Goal: Information Seeking & Learning: Learn about a topic

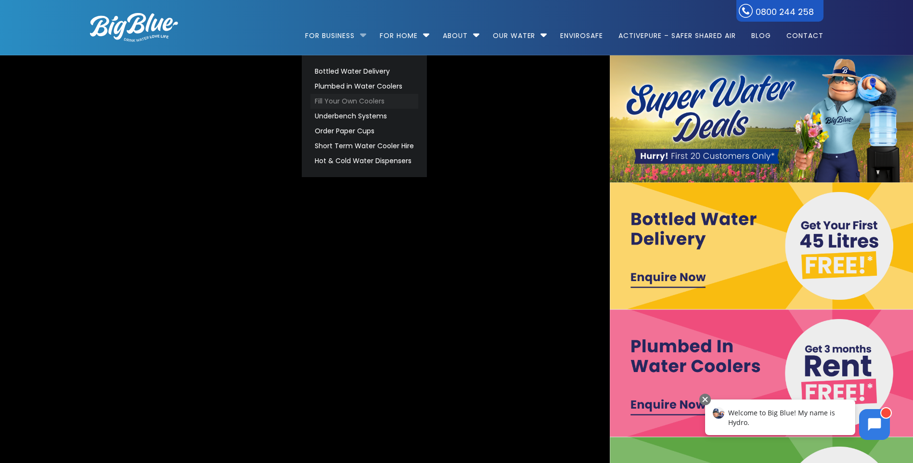
click at [353, 100] on link "Fill Your Own Coolers" at bounding box center [365, 101] width 108 height 15
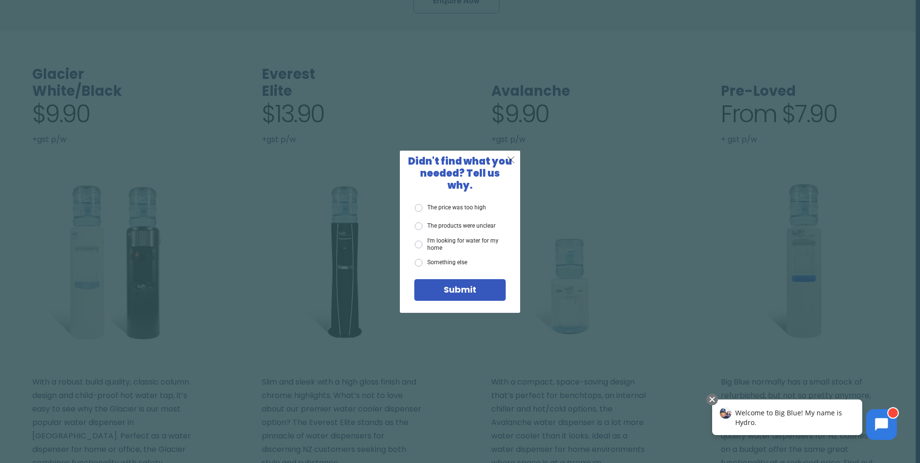
click at [510, 164] on span "X" at bounding box center [511, 160] width 9 height 12
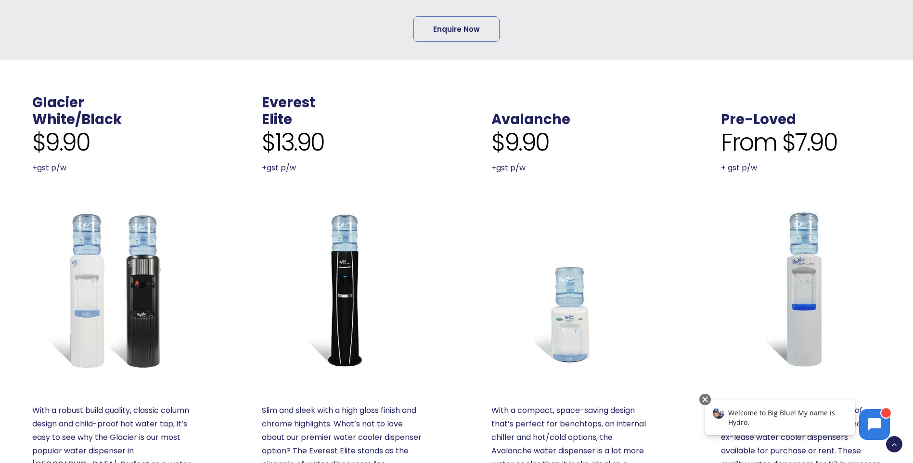
scroll to position [193, 0]
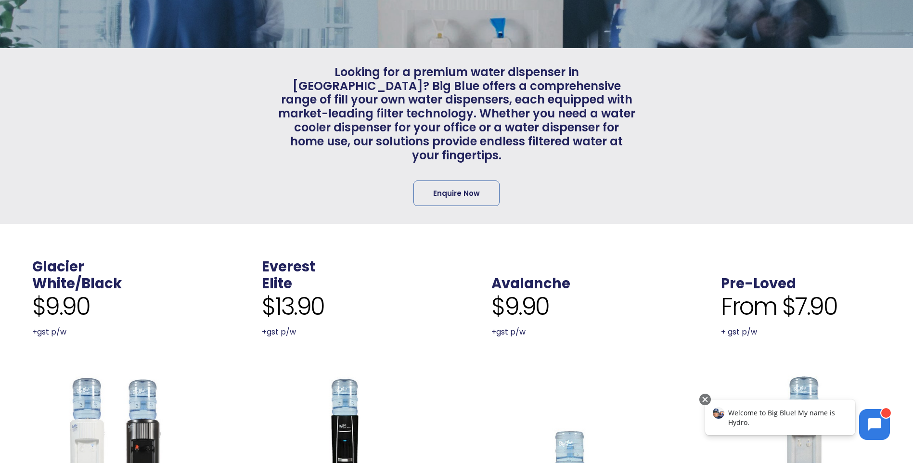
drag, startPoint x: 324, startPoint y: 191, endPoint x: 273, endPoint y: 207, distance: 53.3
click at [272, 205] on div "Looking for a premium water dispenser in NZ? Big Blue offers a comprehensive ra…" at bounding box center [457, 136] width 768 height 176
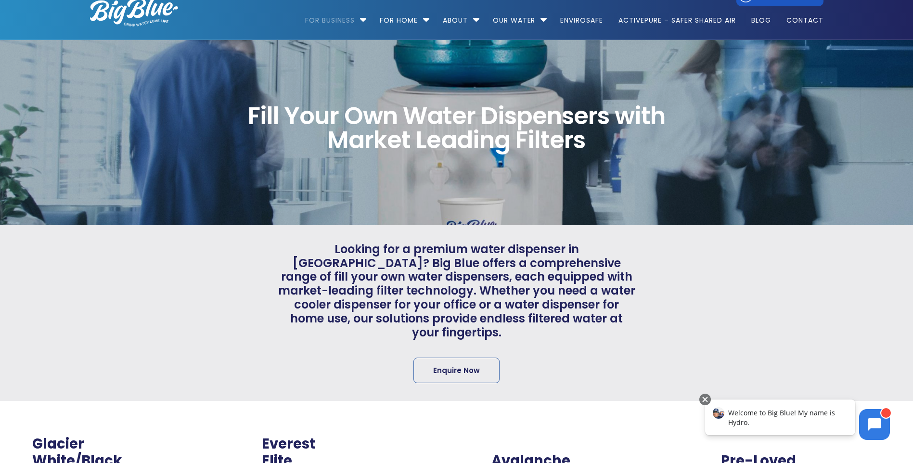
scroll to position [0, 0]
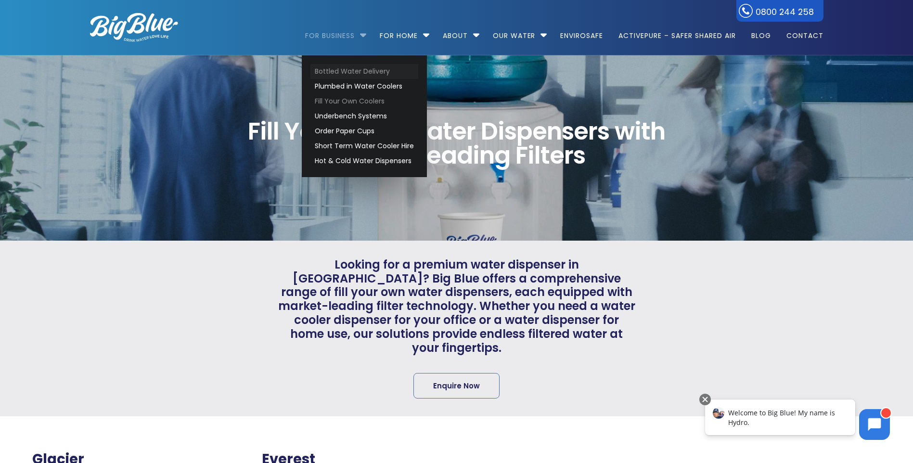
click at [347, 73] on link "Bottled Water Delivery" at bounding box center [365, 71] width 108 height 15
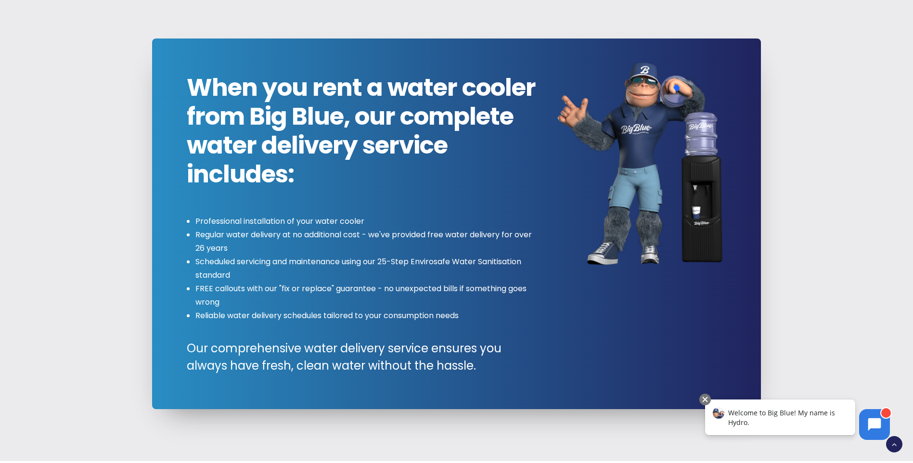
scroll to position [1107, 0]
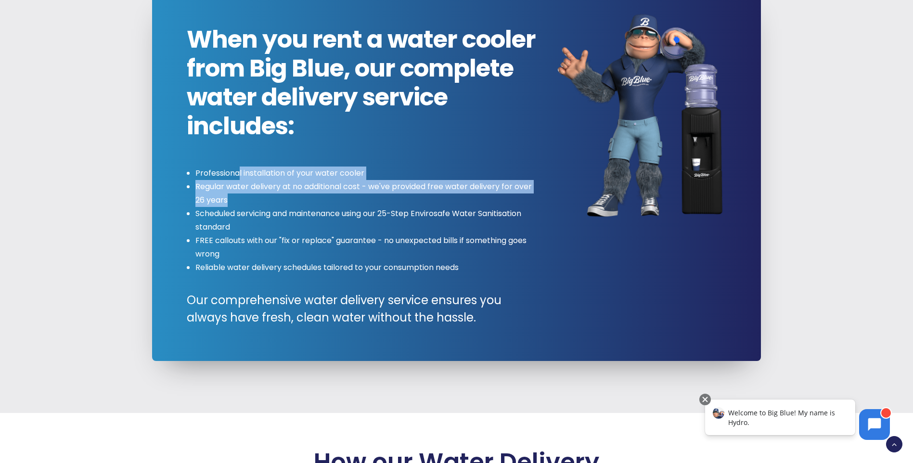
drag, startPoint x: 238, startPoint y: 171, endPoint x: 263, endPoint y: 205, distance: 42.1
click at [263, 205] on ul "Professional installation of your water cooler Regular water delivery at no add…" at bounding box center [364, 221] width 354 height 108
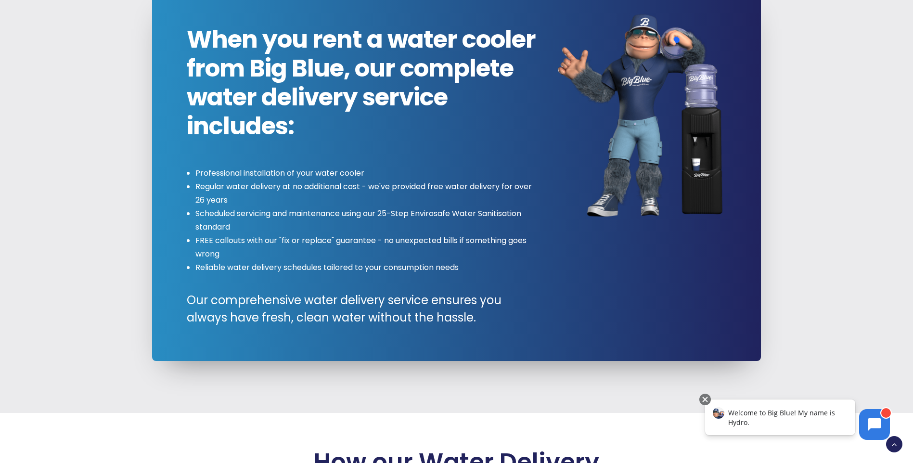
drag, startPoint x: 263, startPoint y: 205, endPoint x: 410, endPoint y: 224, distance: 148.5
click at [410, 224] on li "Scheduled servicing and maintenance using our 25-Step Envirosafe Water Sanitisa…" at bounding box center [367, 220] width 345 height 27
drag, startPoint x: 208, startPoint y: 185, endPoint x: 317, endPoint y: 182, distance: 108.4
click at [317, 182] on li "Regular water delivery at no additional cost - we've provided free water delive…" at bounding box center [367, 193] width 345 height 27
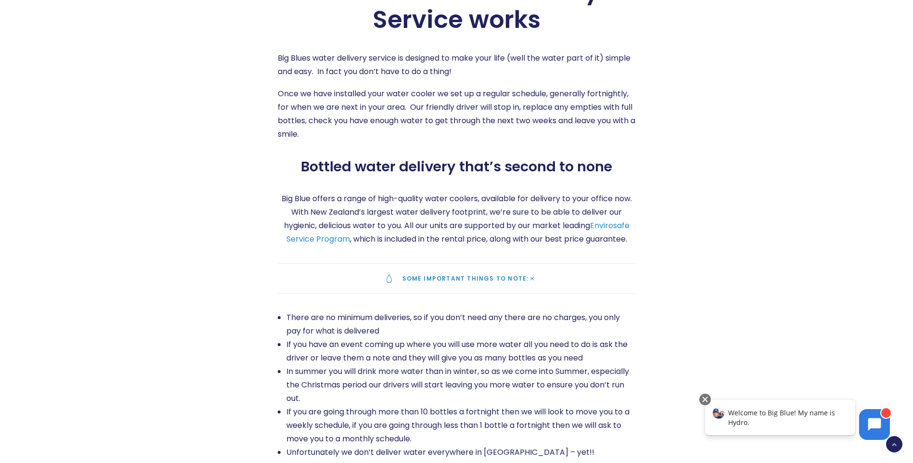
scroll to position [1589, 0]
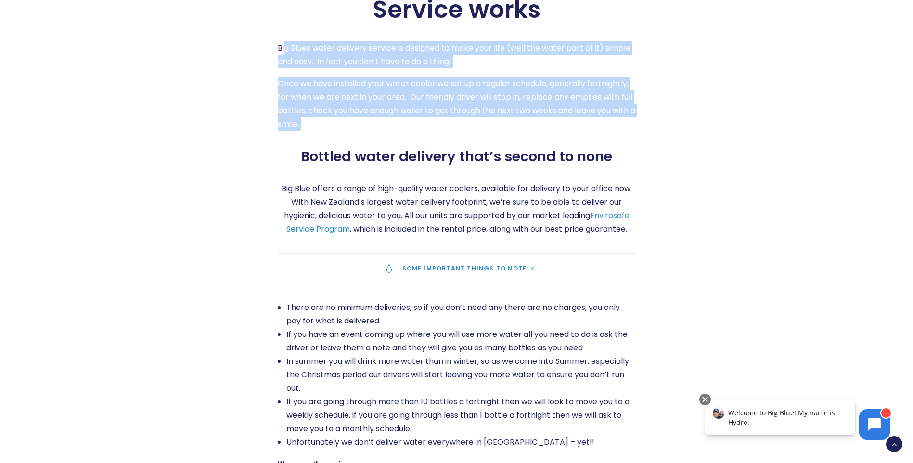
drag, startPoint x: 289, startPoint y: 53, endPoint x: 368, endPoint y: 134, distance: 113.0
click at [368, 134] on div "How our Water Delivery Service works Big Blues water delivery service is design…" at bounding box center [457, 279] width 358 height 626
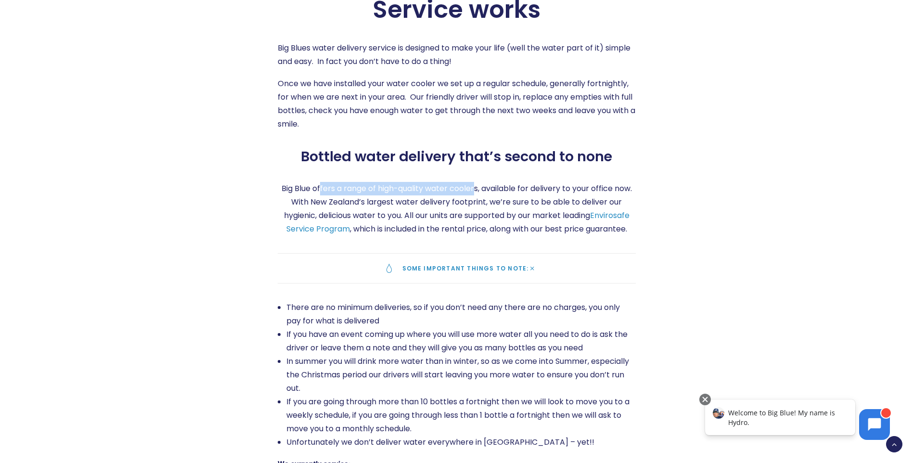
drag, startPoint x: 368, startPoint y: 134, endPoint x: 475, endPoint y: 177, distance: 115.3
click at [475, 177] on div "How our Water Delivery Service works Big Blues water delivery service is design…" at bounding box center [457, 279] width 358 height 626
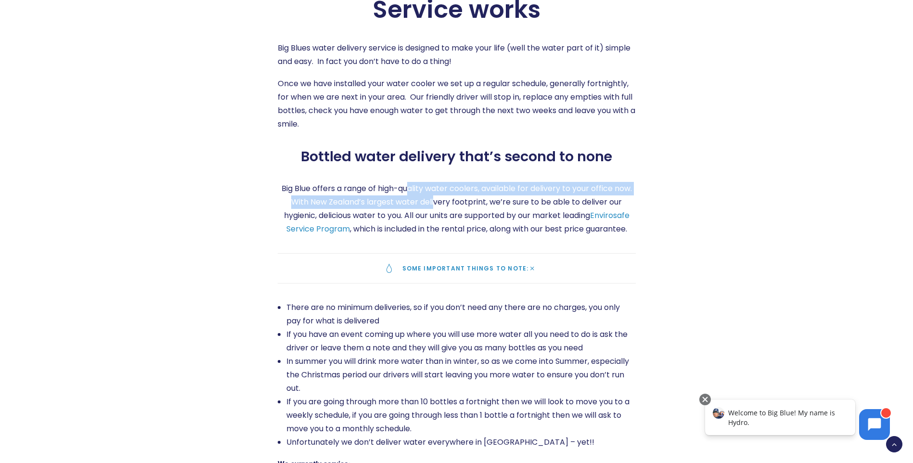
drag, startPoint x: 406, startPoint y: 194, endPoint x: 441, endPoint y: 205, distance: 35.6
click at [441, 205] on p "Big Blue offers a range of high-quality water coolers, available for delivery t…" at bounding box center [457, 209] width 358 height 54
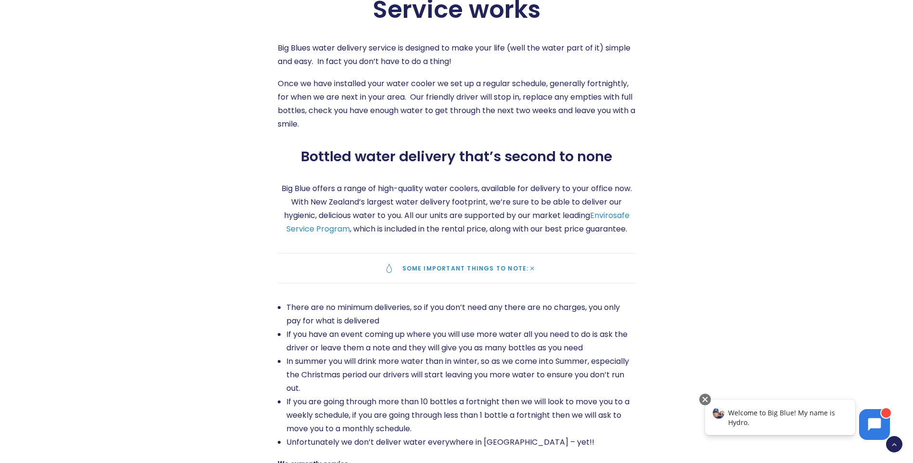
drag, startPoint x: 441, startPoint y: 205, endPoint x: 451, endPoint y: 211, distance: 12.3
click at [443, 207] on p "Big Blue offers a range of high-quality water coolers, available for delivery t…" at bounding box center [457, 209] width 358 height 54
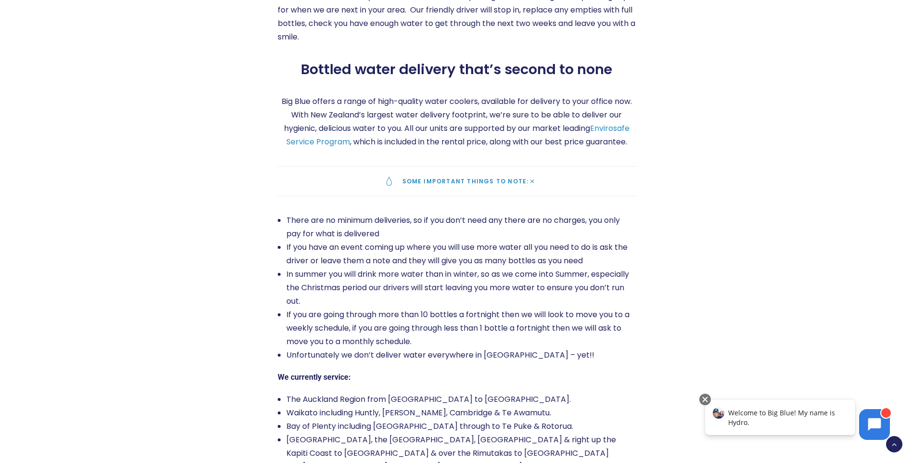
scroll to position [1685, 0]
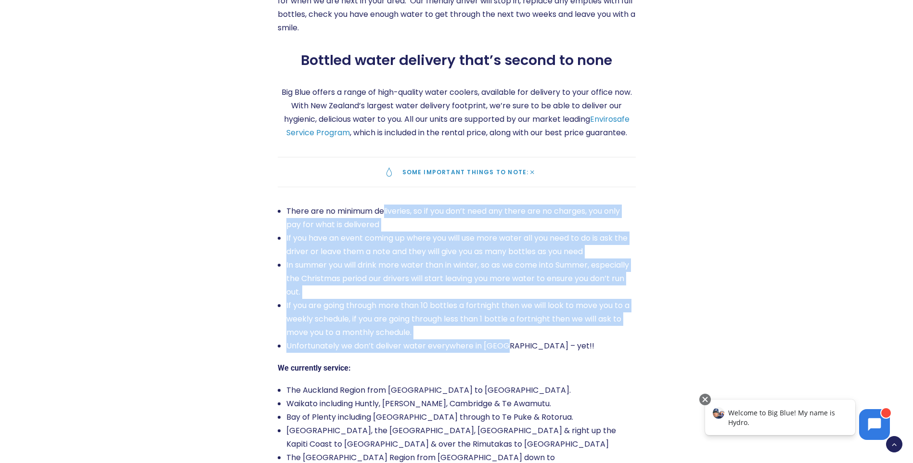
drag, startPoint x: 386, startPoint y: 211, endPoint x: 499, endPoint y: 351, distance: 180.1
click at [499, 351] on ul "There are no minimum deliveries, so if you don’t need any there are no charges,…" at bounding box center [457, 279] width 358 height 148
drag, startPoint x: 499, startPoint y: 351, endPoint x: 379, endPoint y: 302, distance: 129.4
click at [374, 325] on li "If you are going through more than 10 bottles a fortnight then we will look to …" at bounding box center [461, 319] width 350 height 40
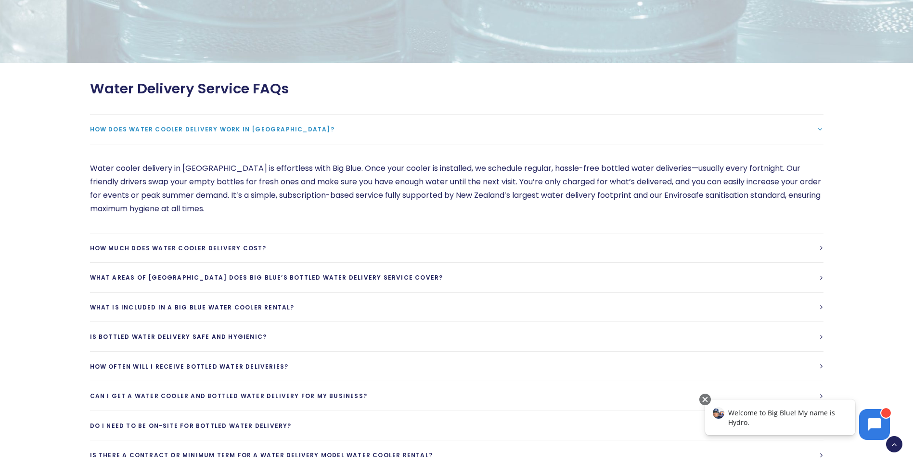
scroll to position [2600, 0]
click at [196, 243] on span "How much does water cooler delivery cost?" at bounding box center [178, 247] width 177 height 8
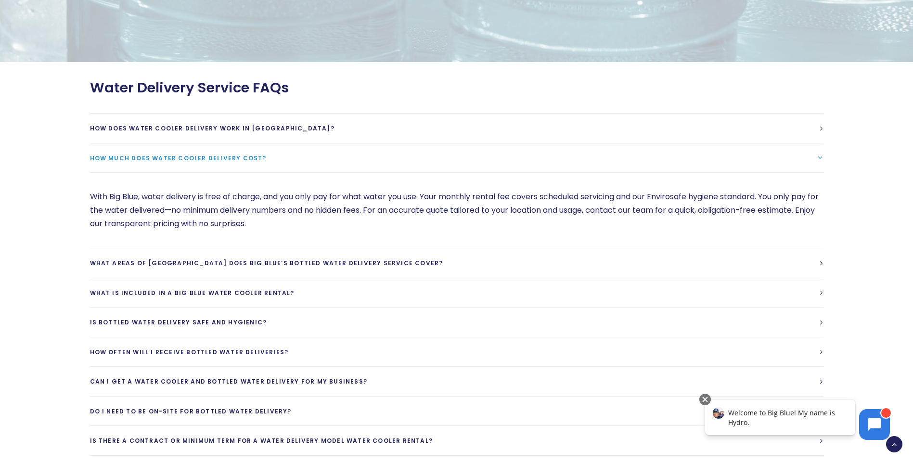
click at [165, 154] on span "How much does water cooler delivery cost?" at bounding box center [178, 158] width 177 height 8
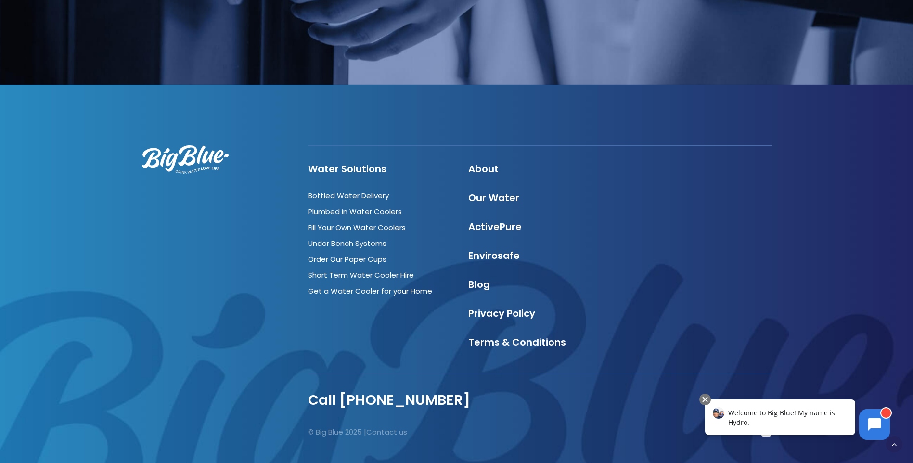
scroll to position [3322, 0]
click at [486, 248] on link "Envirosafe" at bounding box center [494, 254] width 52 height 13
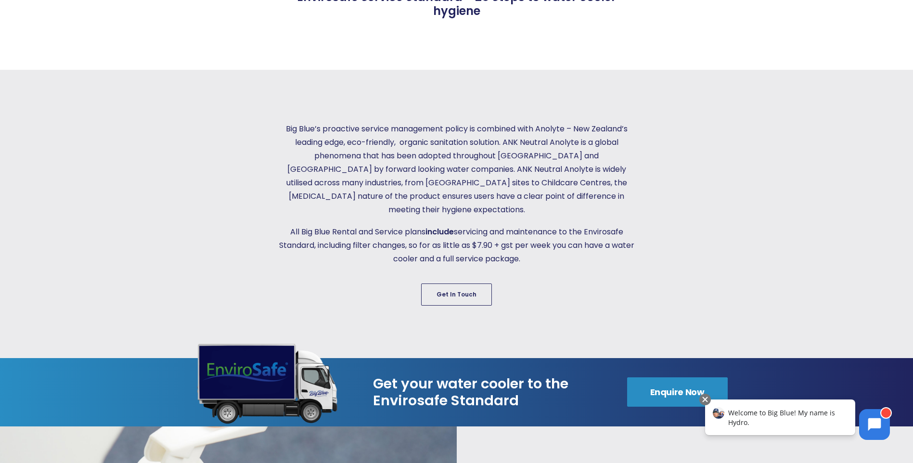
drag, startPoint x: 308, startPoint y: 217, endPoint x: 535, endPoint y: 244, distance: 228.4
click at [535, 244] on p "All Big Blue Rental and Service plans include servicing and maintenance to the …" at bounding box center [457, 245] width 358 height 40
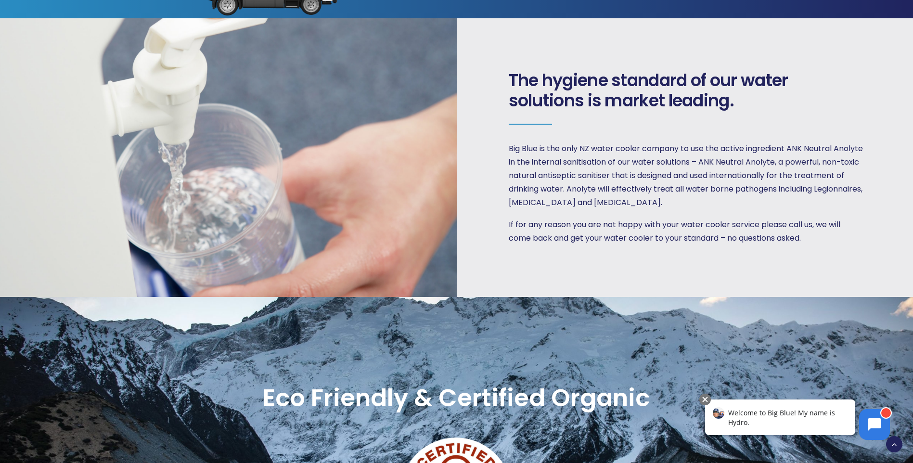
scroll to position [722, 0]
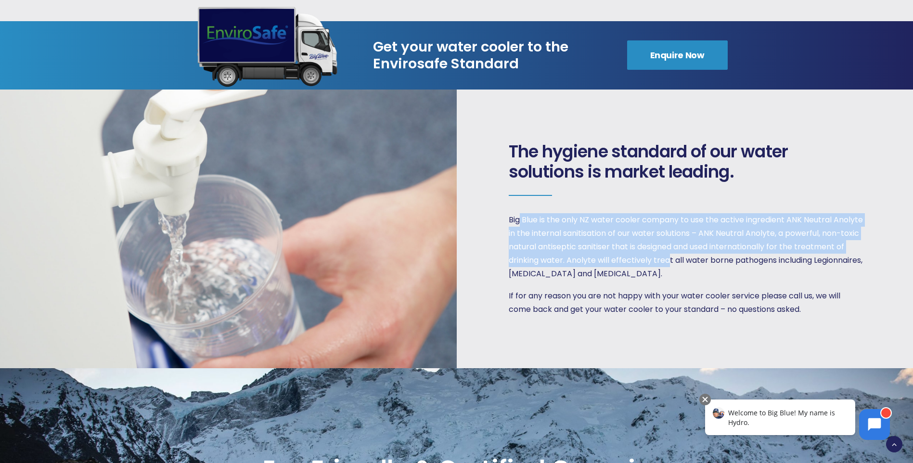
drag, startPoint x: 518, startPoint y: 207, endPoint x: 719, endPoint y: 252, distance: 205.6
click at [719, 252] on p "Big Blue is the only NZ water cooler company to use the active ingredient ANK N…" at bounding box center [686, 246] width 355 height 67
drag, startPoint x: 640, startPoint y: 250, endPoint x: 582, endPoint y: 203, distance: 74.7
click at [582, 213] on p "Big Blue is the only NZ water cooler company to use the active ingredient ANK N…" at bounding box center [686, 246] width 355 height 67
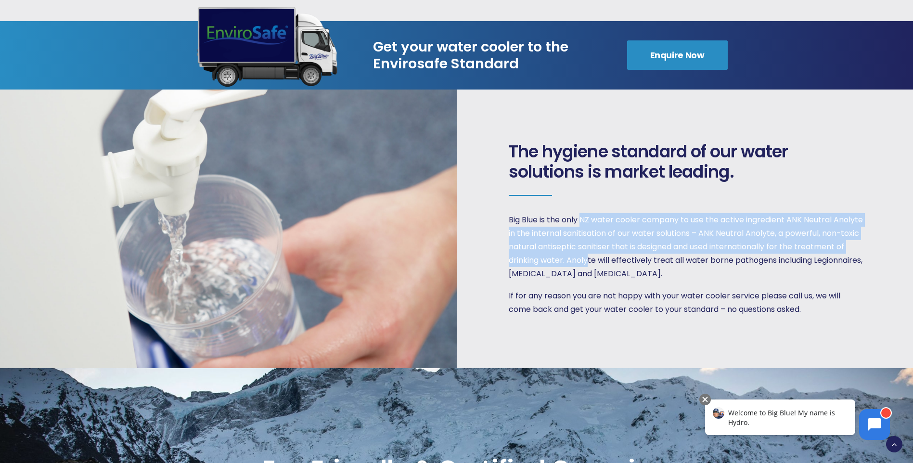
click at [582, 213] on p "Big Blue is the only NZ water cooler company to use the active ingredient ANK N…" at bounding box center [686, 246] width 355 height 67
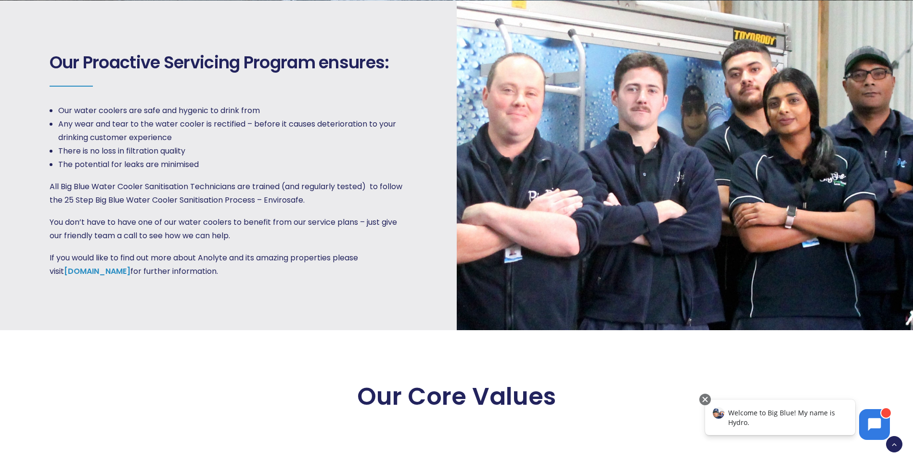
scroll to position [1444, 0]
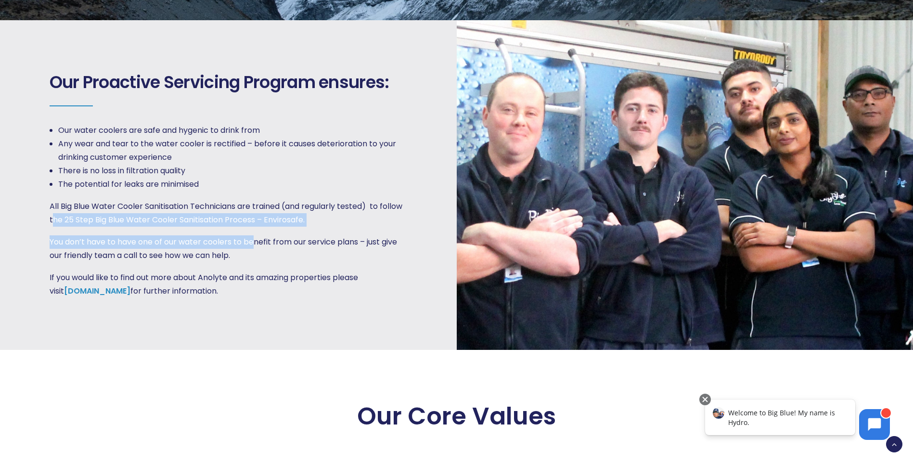
drag, startPoint x: 76, startPoint y: 200, endPoint x: 255, endPoint y: 229, distance: 181.3
click at [255, 229] on div "Our water coolers are safe and hygenic to drink from Any wear and tear to the w…" at bounding box center [227, 211] width 355 height 174
click at [257, 235] on p "You don’t have to have one of our water coolers to benefit from our service pla…" at bounding box center [227, 248] width 355 height 27
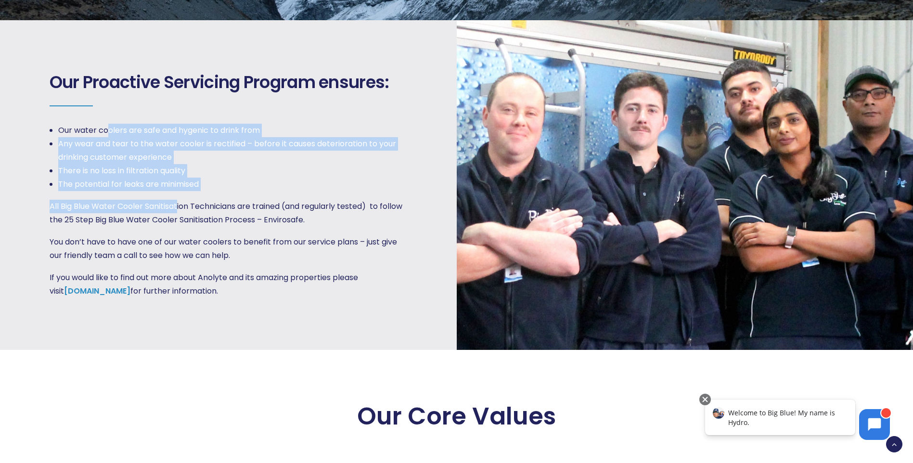
drag, startPoint x: 107, startPoint y: 119, endPoint x: 179, endPoint y: 194, distance: 103.5
click at [179, 194] on div "Our water coolers are safe and hygenic to drink from Any wear and tear to the w…" at bounding box center [227, 211] width 355 height 174
click at [179, 200] on p "All Big Blue Water Cooler Sanitisation Technicians are trained (and regularly t…" at bounding box center [227, 213] width 355 height 27
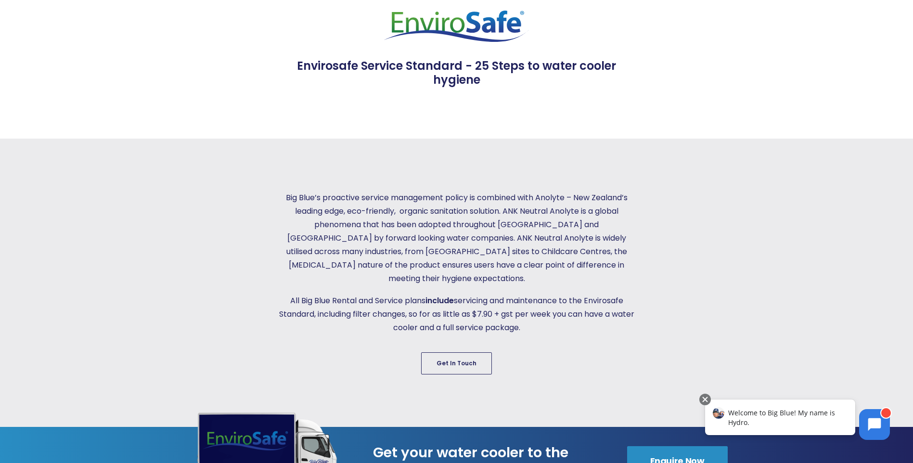
scroll to position [289, 0]
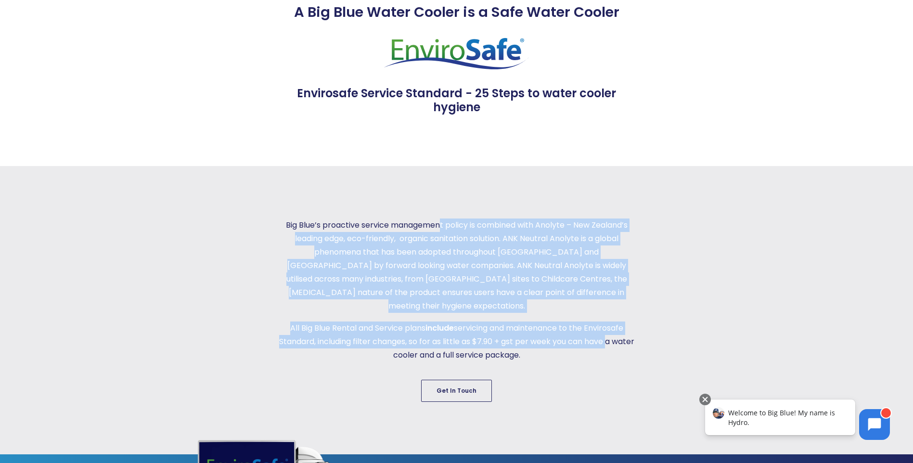
drag, startPoint x: 439, startPoint y: 234, endPoint x: 617, endPoint y: 331, distance: 202.5
click at [617, 331] on div "Big Blue’s proactive service management policy is combined with Anolyte – New Z…" at bounding box center [457, 290] width 358 height 143
click at [617, 327] on p "All Big Blue Rental and Service plans include servicing and maintenance to the …" at bounding box center [457, 342] width 358 height 40
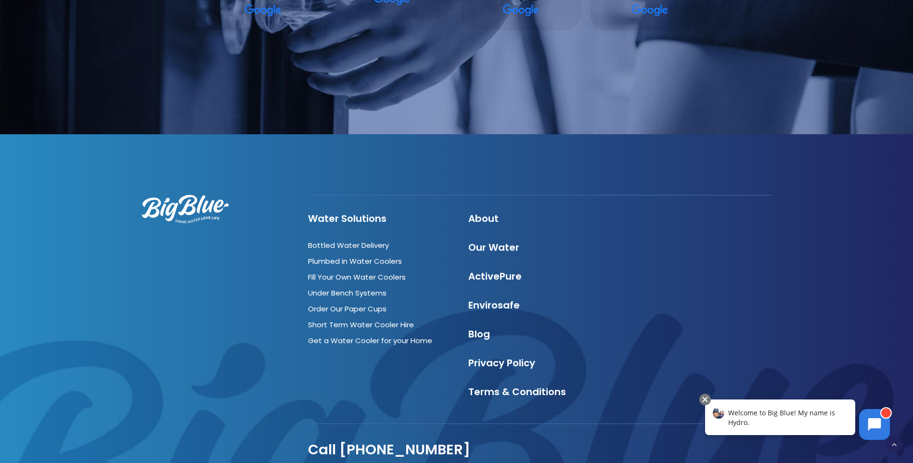
scroll to position [2605, 0]
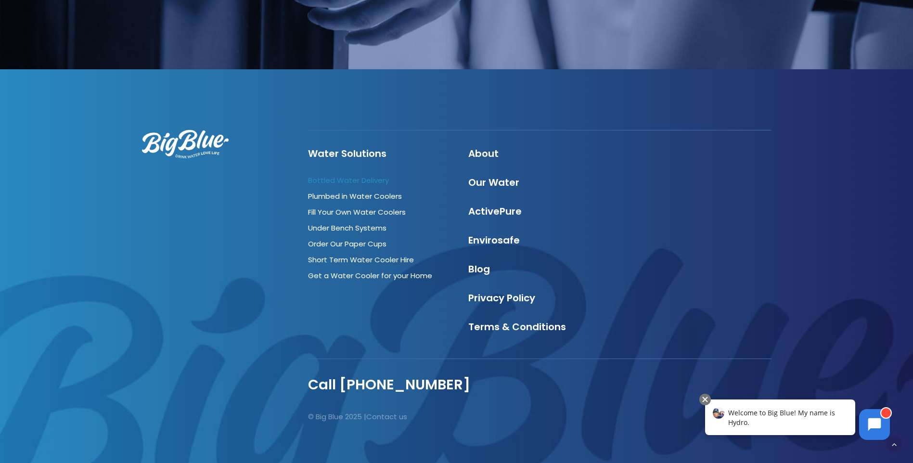
click at [344, 175] on link "Bottled Water Delivery" at bounding box center [348, 180] width 81 height 10
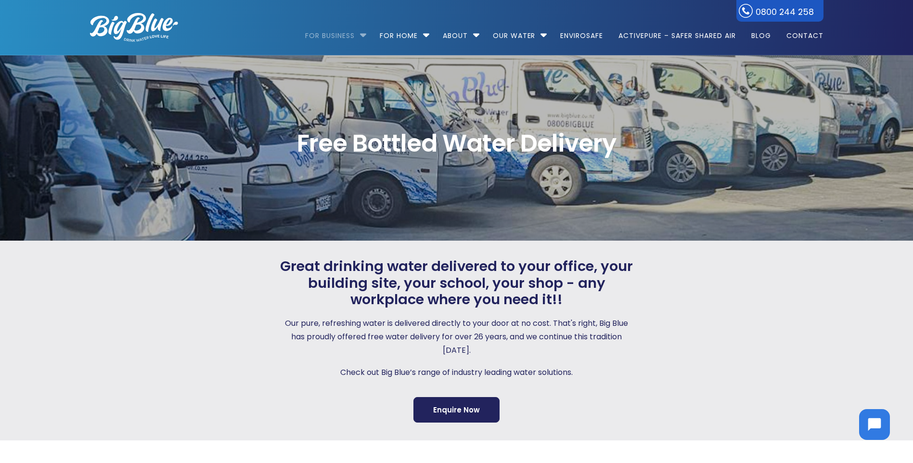
click at [352, 35] on link "For Business" at bounding box center [333, 31] width 56 height 62
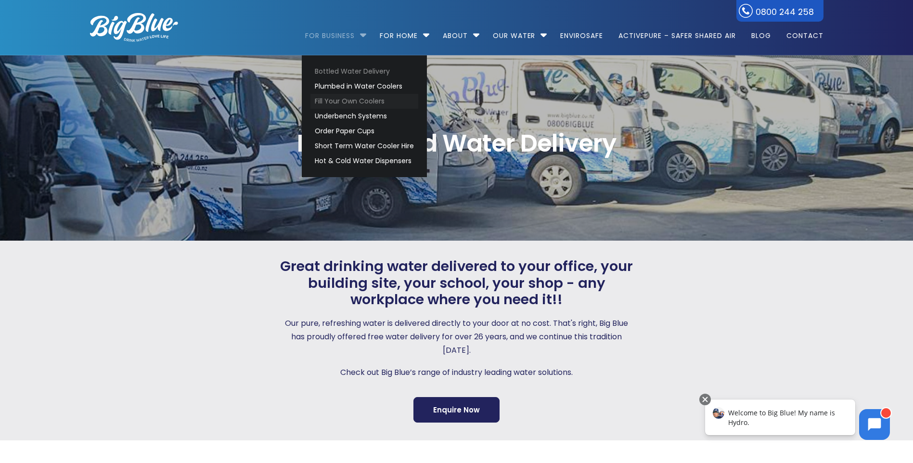
click at [349, 101] on link "Fill Your Own Coolers" at bounding box center [365, 101] width 108 height 15
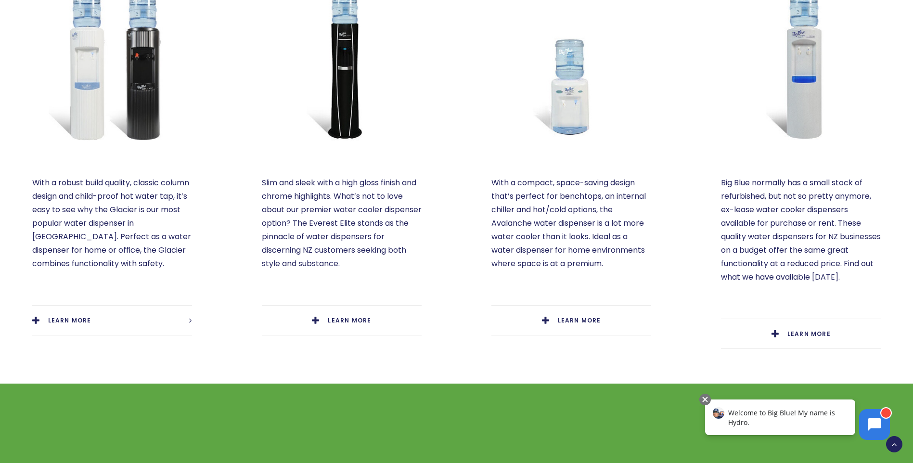
scroll to position [626, 0]
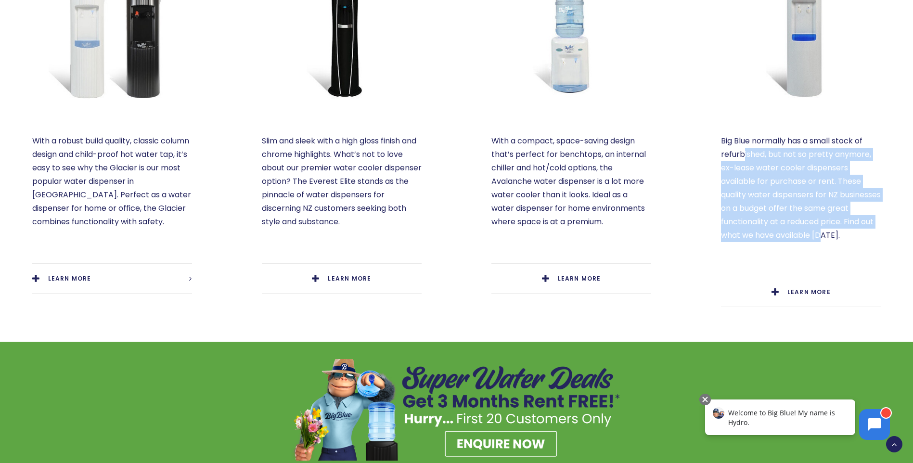
drag, startPoint x: 743, startPoint y: 142, endPoint x: 855, endPoint y: 223, distance: 138.3
click at [855, 223] on p "Big Blue normally has a small stock of refurbished, but not so pretty anymore, …" at bounding box center [801, 188] width 160 height 108
drag, startPoint x: 843, startPoint y: 216, endPoint x: 745, endPoint y: 128, distance: 131.6
click at [745, 134] on p "Big Blue normally has a small stock of refurbished, but not so pretty anymore, …" at bounding box center [801, 188] width 160 height 108
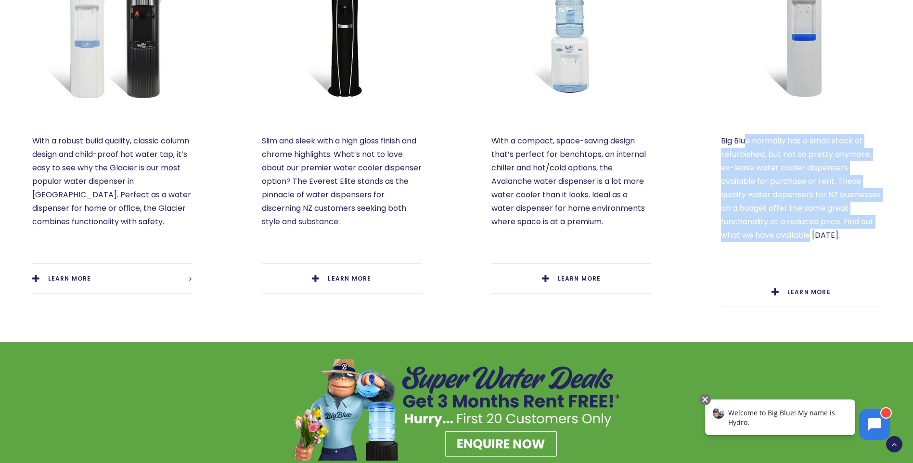
click at [745, 134] on p "Big Blue normally has a small stock of refurbished, but not so pretty anymore, …" at bounding box center [801, 188] width 160 height 108
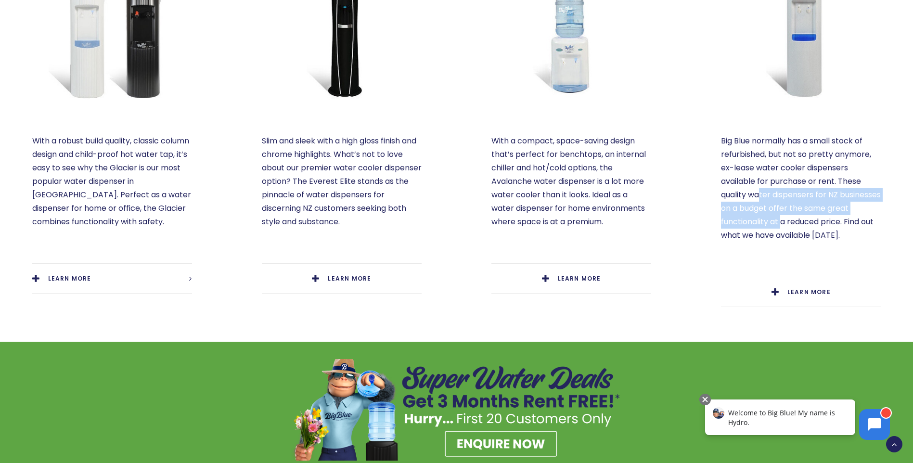
drag, startPoint x: 760, startPoint y: 180, endPoint x: 805, endPoint y: 206, distance: 52.4
click at [805, 206] on p "Big Blue normally has a small stock of refurbished, but not so pretty anymore, …" at bounding box center [801, 188] width 160 height 108
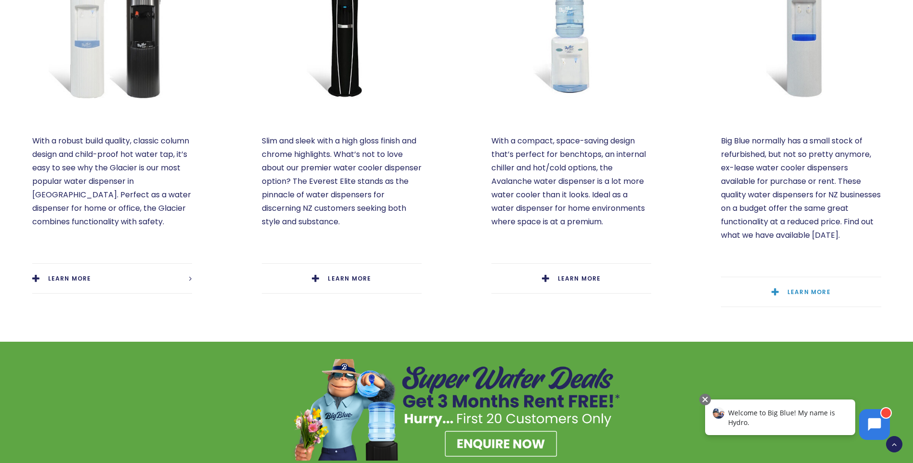
click at [809, 288] on span "LEARN MORE" at bounding box center [809, 292] width 43 height 8
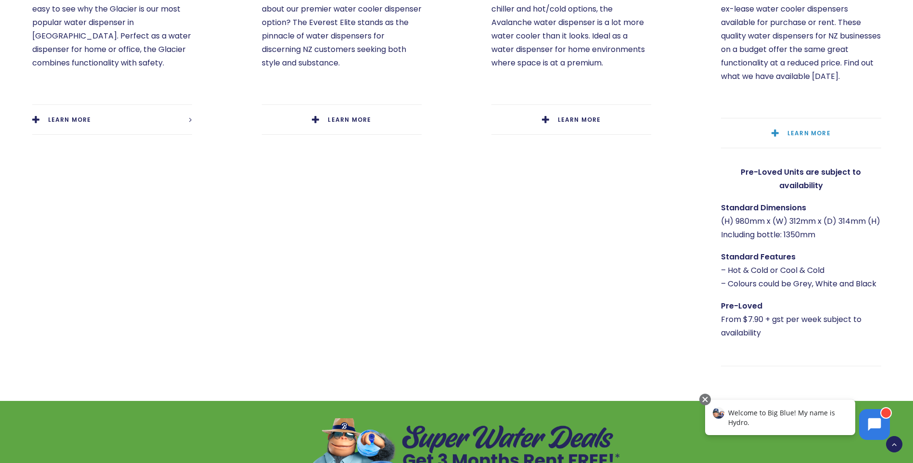
scroll to position [867, 0]
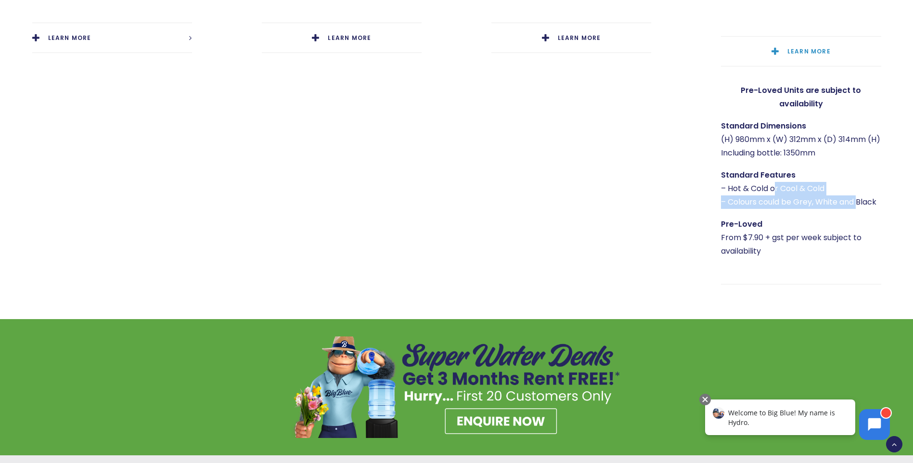
drag, startPoint x: 772, startPoint y: 170, endPoint x: 853, endPoint y: 189, distance: 82.7
click at [853, 189] on p "Standard Features – Hot & Cold or Cool & Cold – Colours could be Grey, White an…" at bounding box center [801, 189] width 160 height 40
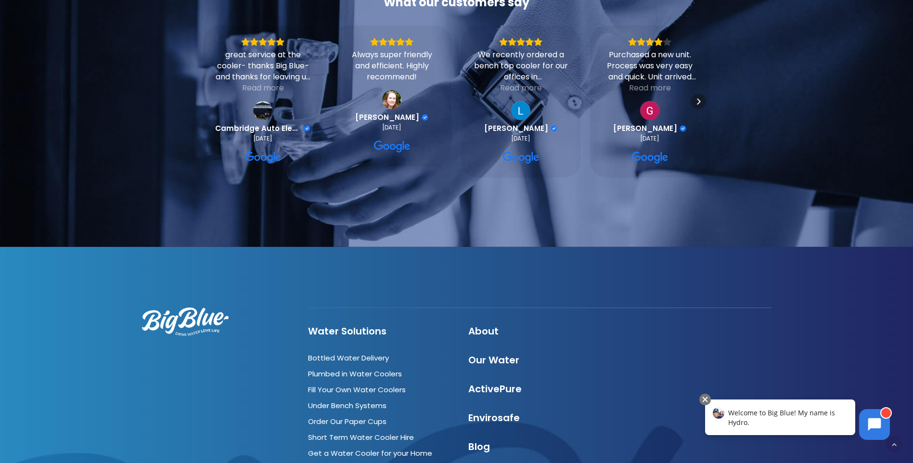
scroll to position [2953, 0]
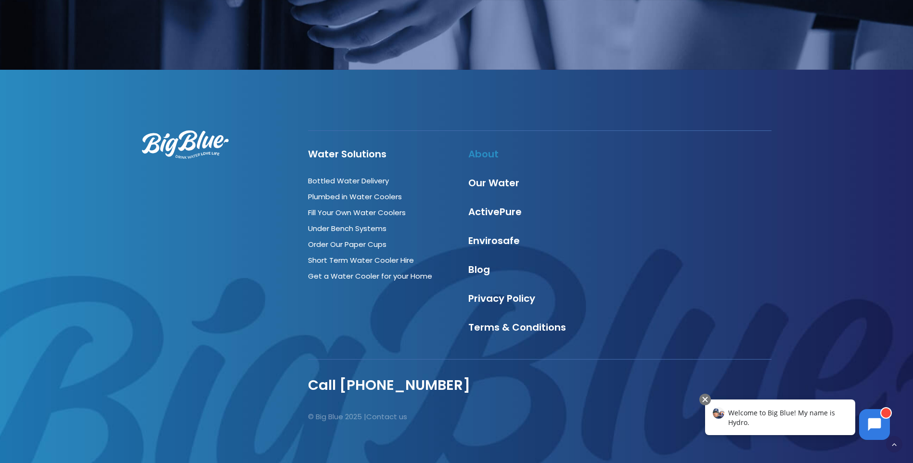
click at [485, 147] on link "About" at bounding box center [483, 153] width 30 height 13
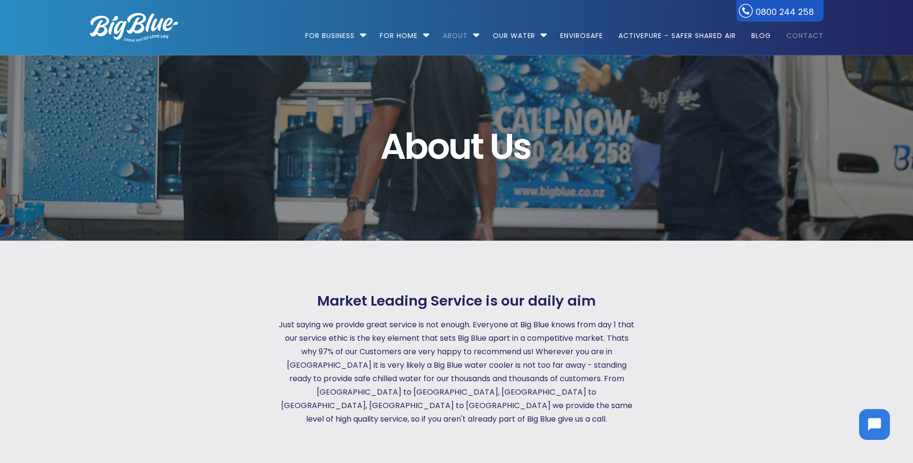
click at [789, 42] on link "Contact" at bounding box center [802, 31] width 44 height 62
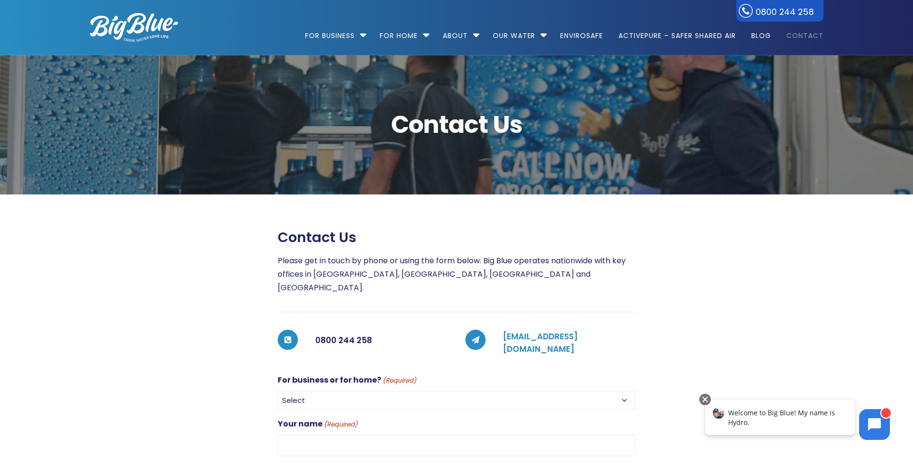
click at [557, 331] on link "[EMAIL_ADDRESS][DOMAIN_NAME]" at bounding box center [540, 343] width 75 height 24
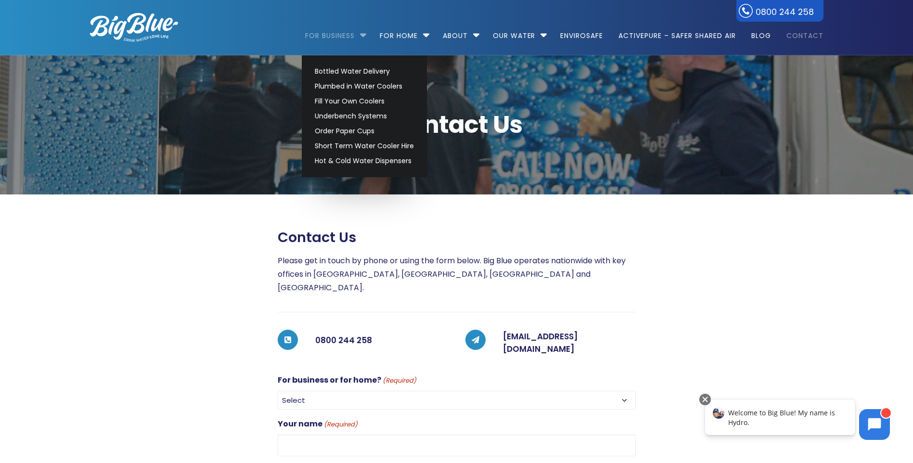
click at [346, 31] on link "For Business" at bounding box center [333, 31] width 56 height 62
click at [353, 103] on link "Fill Your Own Coolers" at bounding box center [365, 101] width 108 height 15
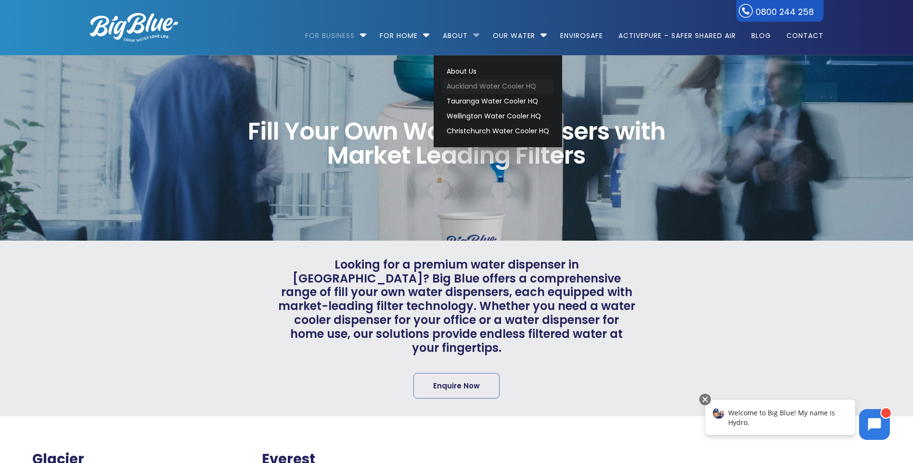
click at [469, 83] on link "Auckland Water Cooler HQ" at bounding box center [497, 86] width 111 height 15
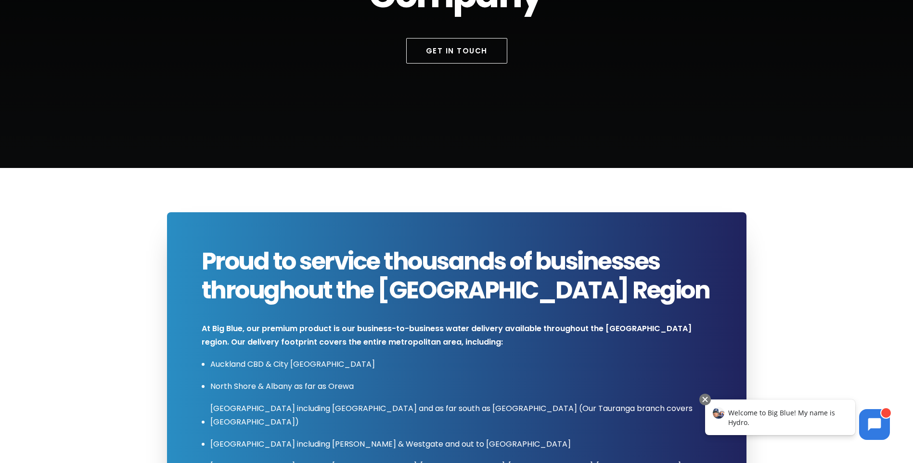
scroll to position [144, 0]
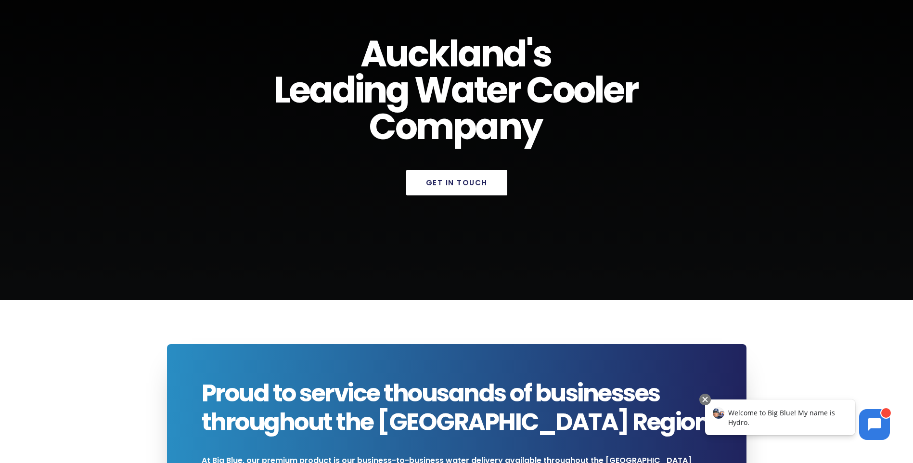
click at [459, 178] on link "Get in Touch" at bounding box center [456, 183] width 101 height 26
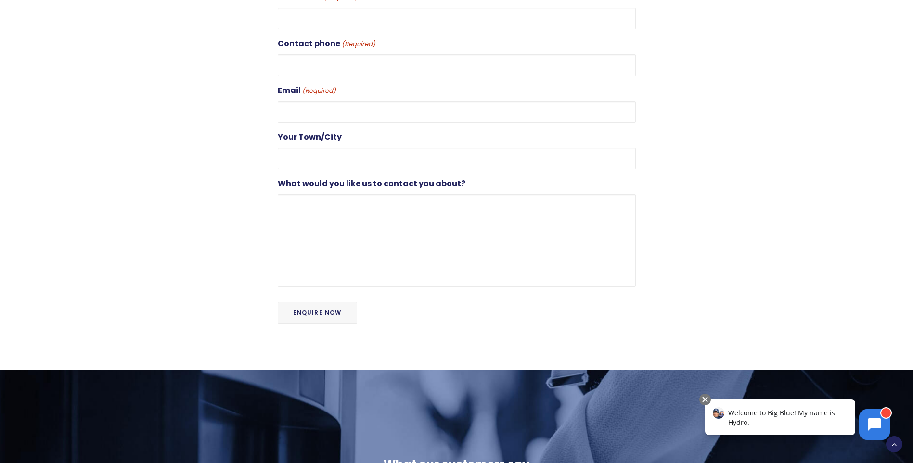
scroll to position [337, 0]
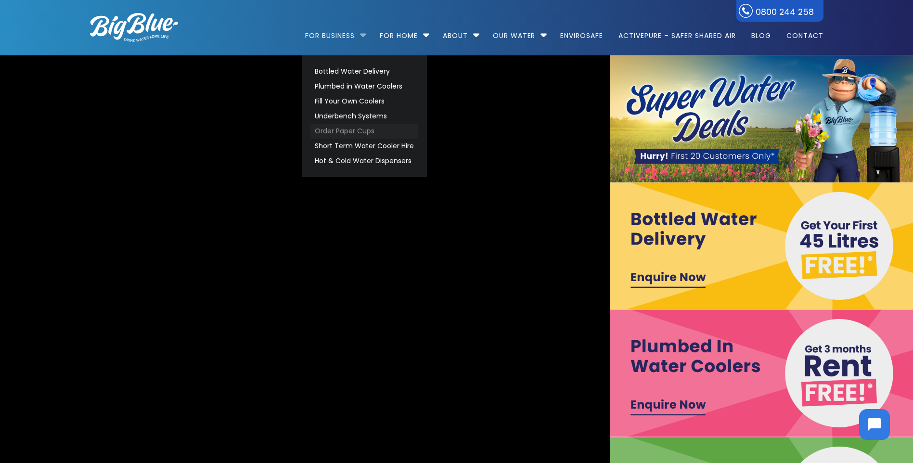
click at [351, 130] on link "Order Paper Cups" at bounding box center [365, 131] width 108 height 15
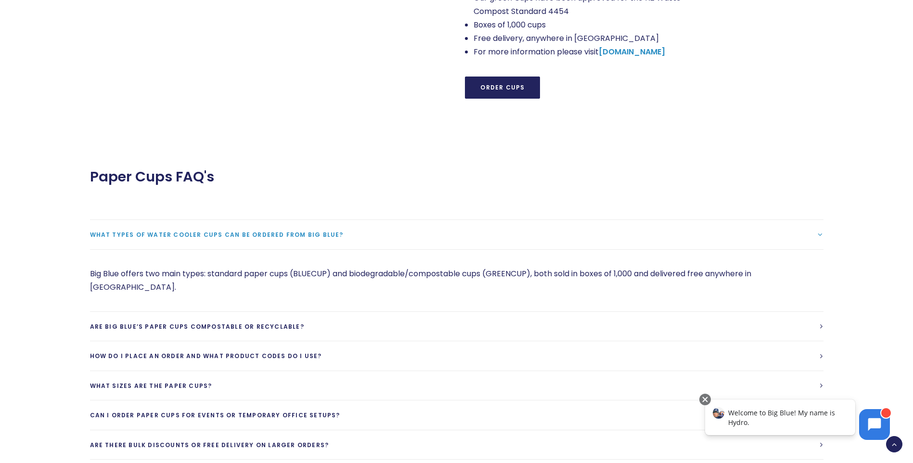
scroll to position [1204, 0]
